Goal: Task Accomplishment & Management: Manage account settings

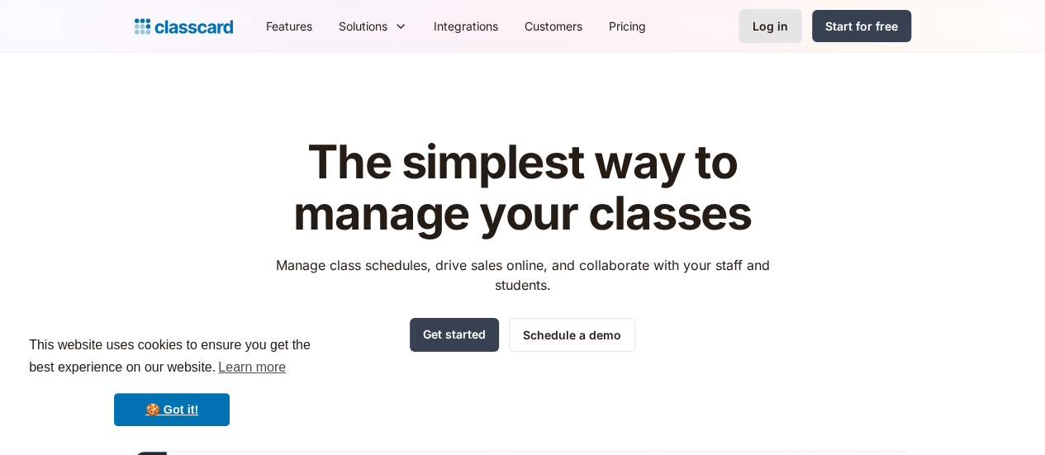
click at [802, 17] on link "Log in" at bounding box center [770, 26] width 64 height 34
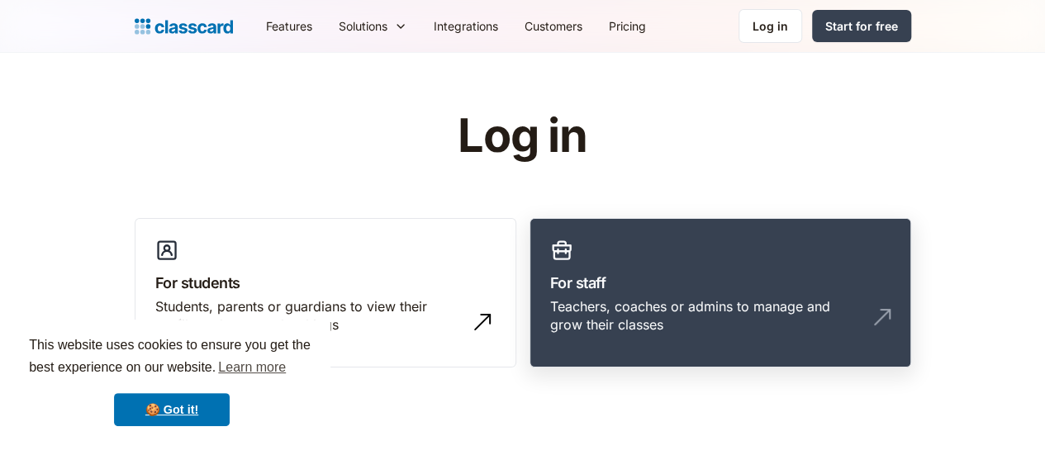
click at [643, 313] on div "Teachers, coaches or admins to manage and grow their classes" at bounding box center [703, 315] width 307 height 37
